Goal: Information Seeking & Learning: Learn about a topic

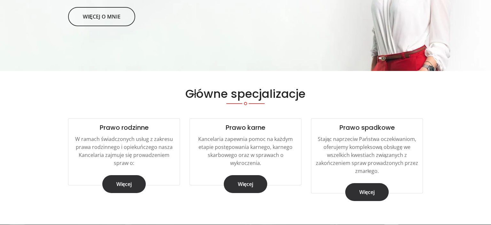
scroll to position [203, 0]
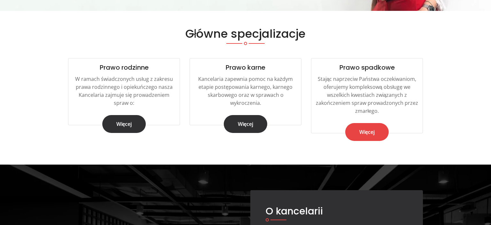
click at [374, 137] on link "Więcej" at bounding box center [368, 132] width 44 height 18
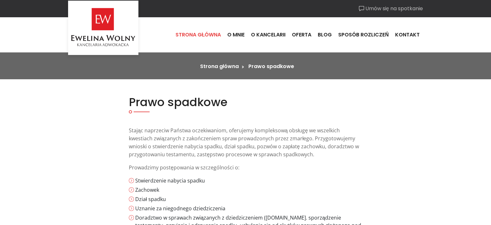
click at [201, 36] on link "Strona główna" at bounding box center [198, 34] width 52 height 17
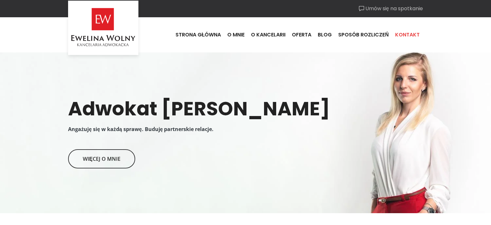
click at [413, 36] on link "Kontakt" at bounding box center [407, 34] width 31 height 17
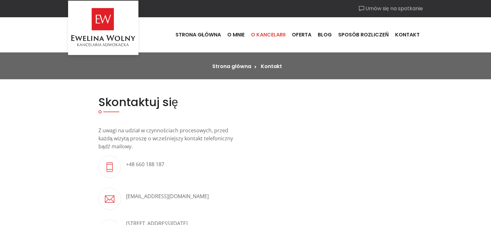
click at [269, 34] on link "O kancelarii" at bounding box center [268, 34] width 41 height 17
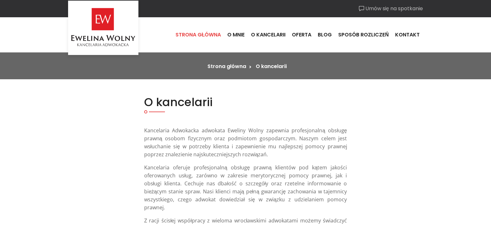
click at [215, 35] on link "Strona główna" at bounding box center [198, 34] width 52 height 17
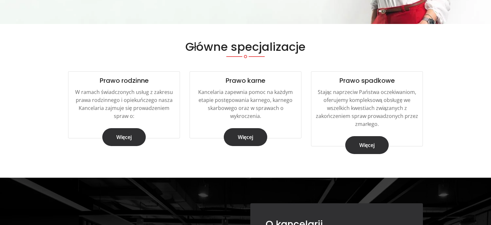
scroll to position [203, 0]
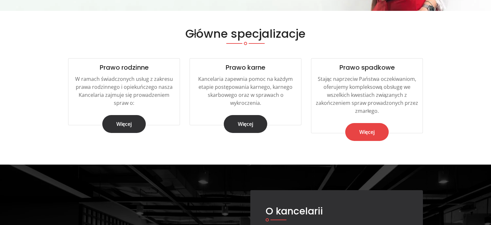
click at [358, 137] on link "Więcej" at bounding box center [368, 132] width 44 height 18
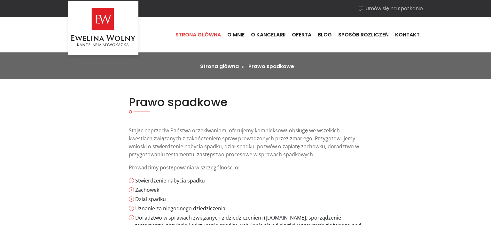
click at [210, 36] on link "Strona główna" at bounding box center [198, 34] width 52 height 17
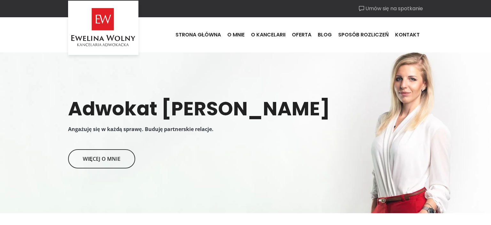
scroll to position [203, 0]
